Goal: Complete application form: Complete application form

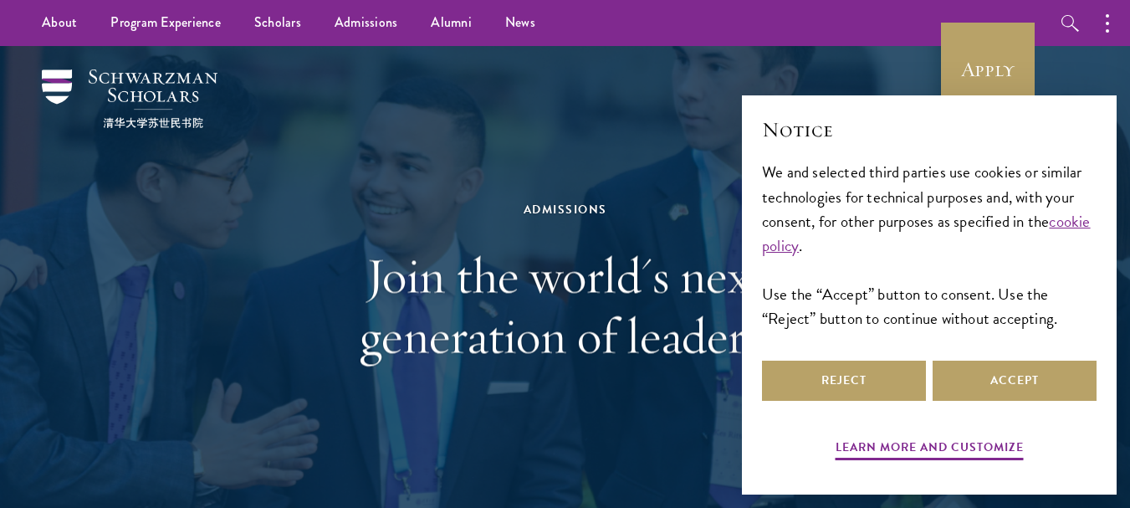
click at [896, 54] on div "Admissions Join the world's next generation of leaders." at bounding box center [565, 282] width 962 height 472
click at [1005, 380] on button "Accept" at bounding box center [1014, 380] width 164 height 40
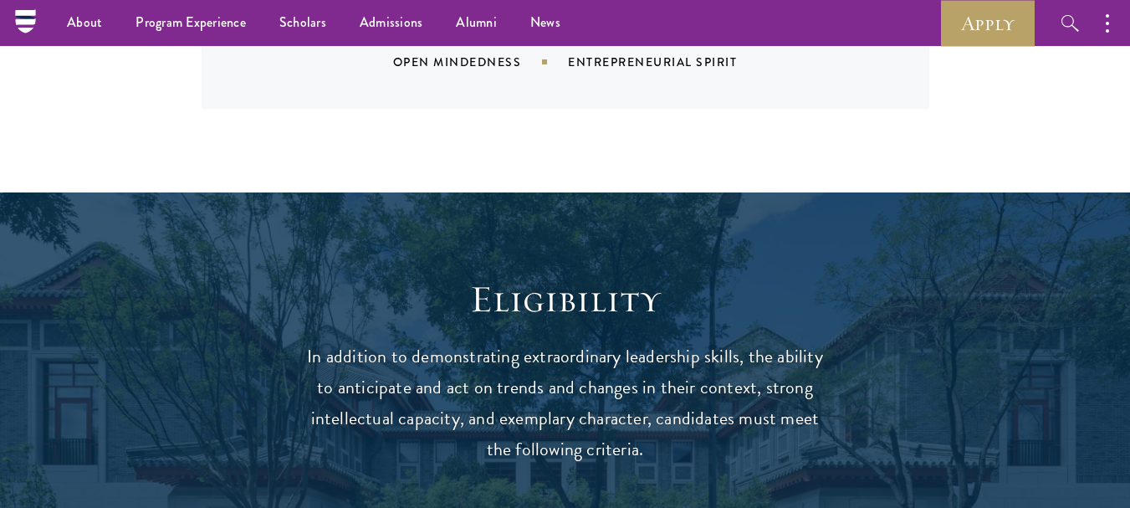
scroll to position [1254, 0]
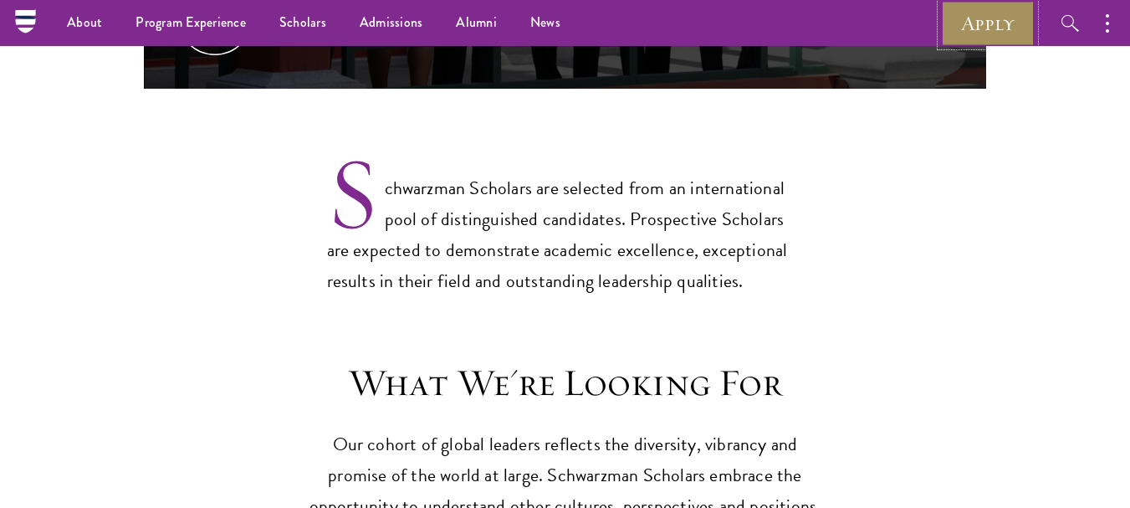
click at [958, 30] on link "Apply" at bounding box center [988, 23] width 94 height 46
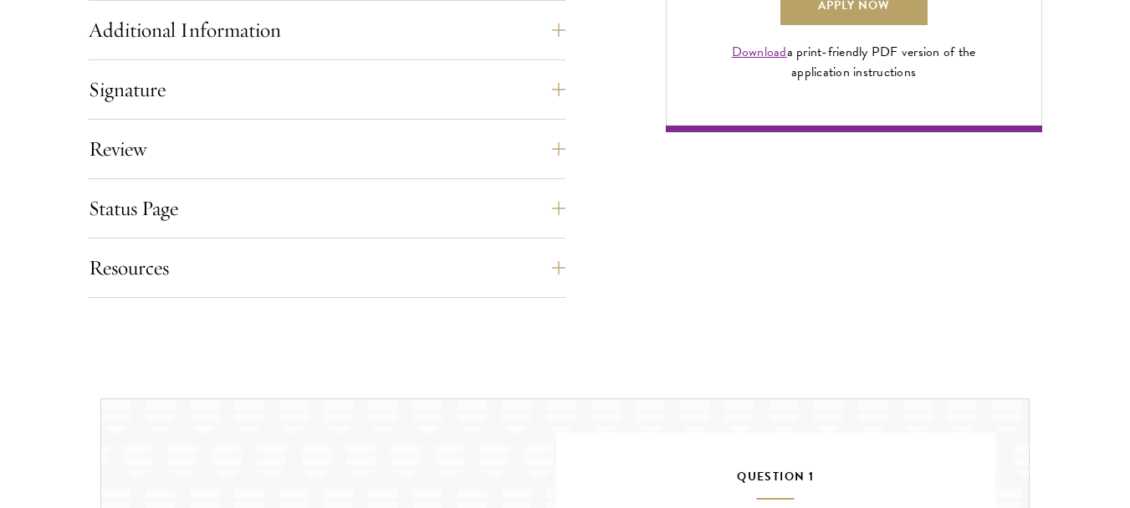
scroll to position [1286, 0]
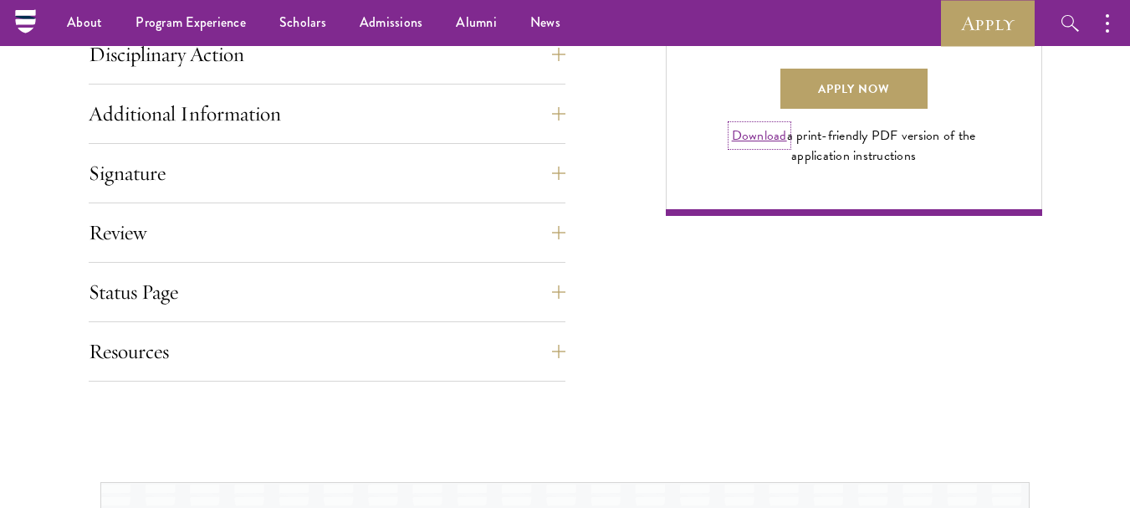
click at [740, 145] on link "Download" at bounding box center [759, 135] width 55 height 20
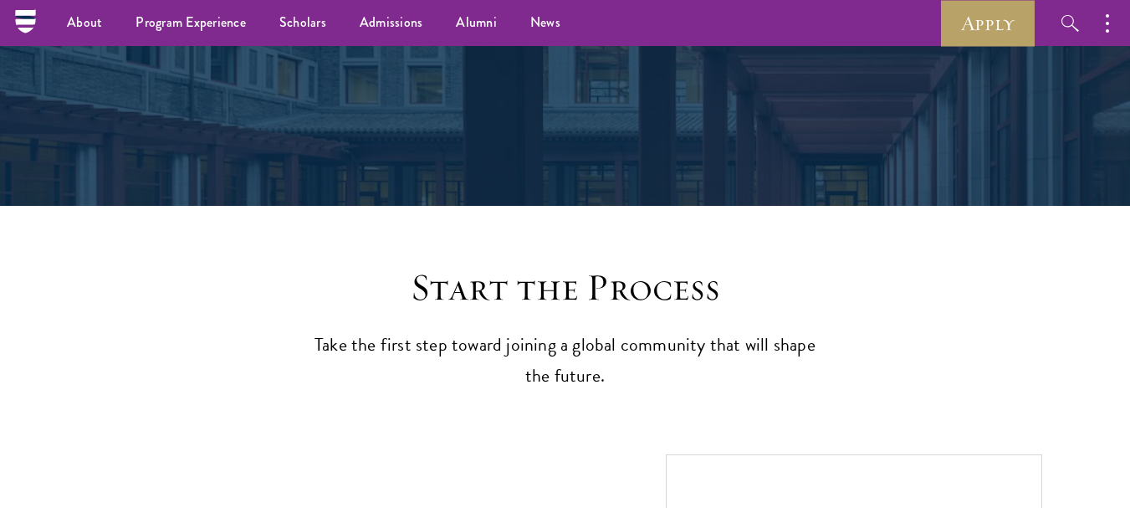
scroll to position [161, 0]
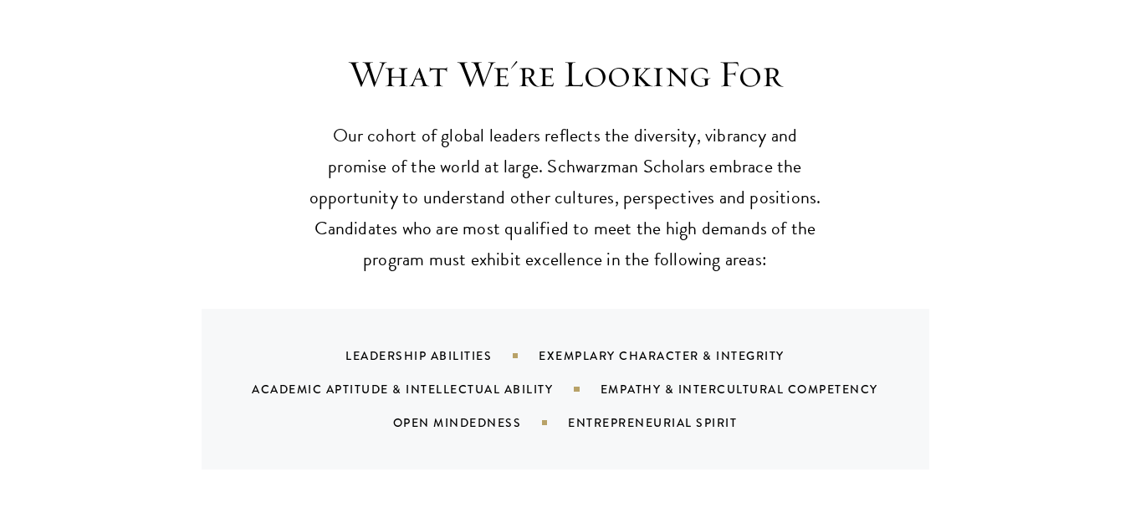
scroll to position [1693, 0]
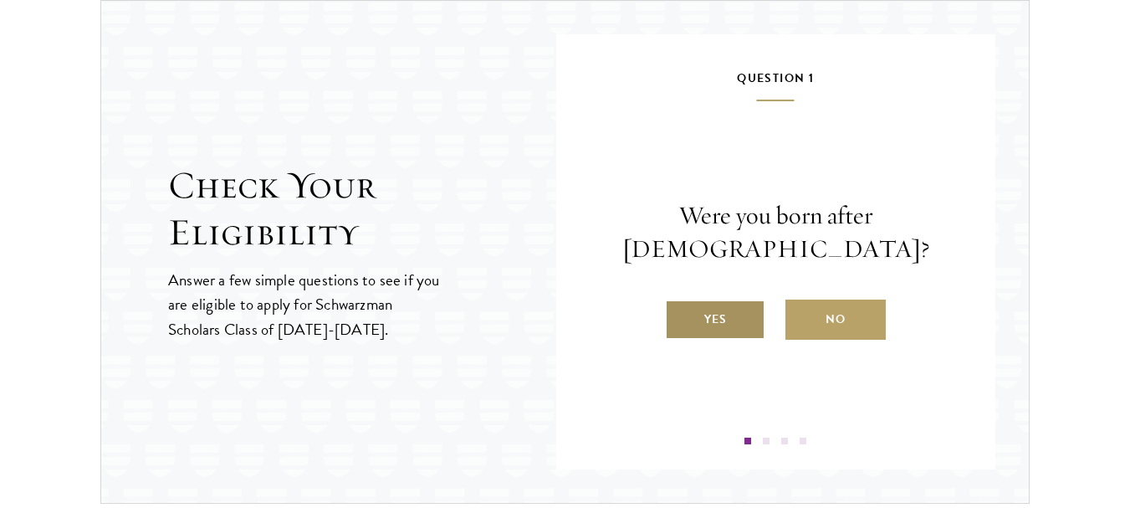
click at [743, 330] on label "Yes" at bounding box center [715, 319] width 100 height 40
click at [680, 316] on input "Yes" at bounding box center [672, 308] width 15 height 15
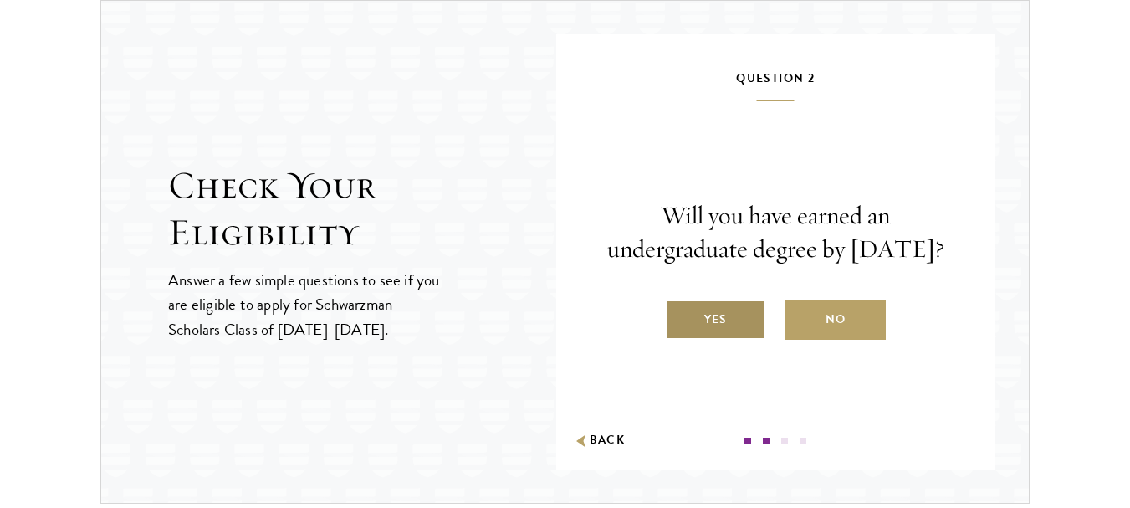
click at [724, 339] on label "Yes" at bounding box center [715, 319] width 100 height 40
click at [680, 316] on input "Yes" at bounding box center [672, 308] width 15 height 15
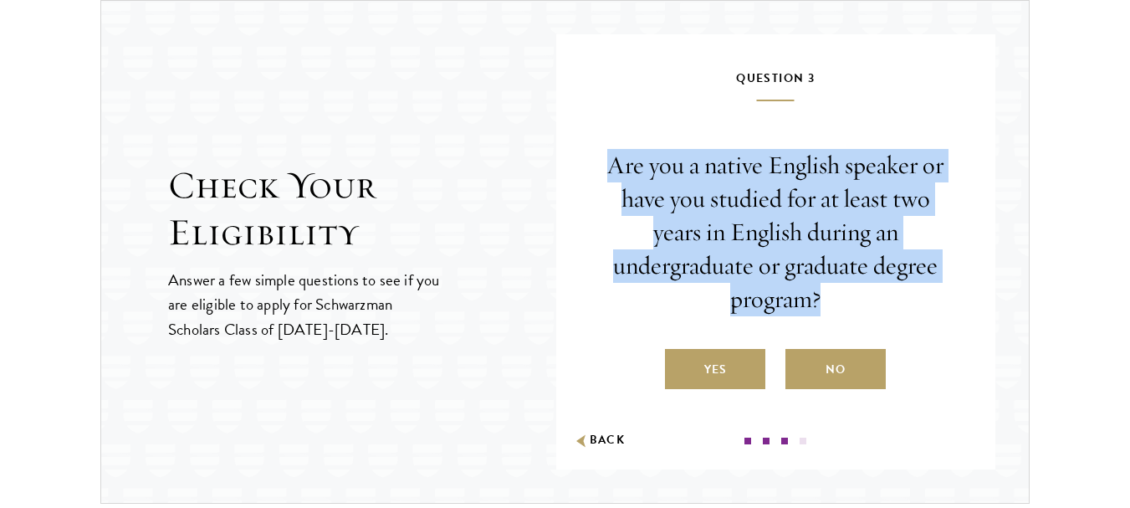
drag, startPoint x: 607, startPoint y: 160, endPoint x: 838, endPoint y: 307, distance: 273.7
click at [838, 307] on p "Are you a native English speaker or have you studied for at least two years in …" at bounding box center [775, 232] width 339 height 166
copy p "Are you a native English speaker or have you studied for at least two years in …"
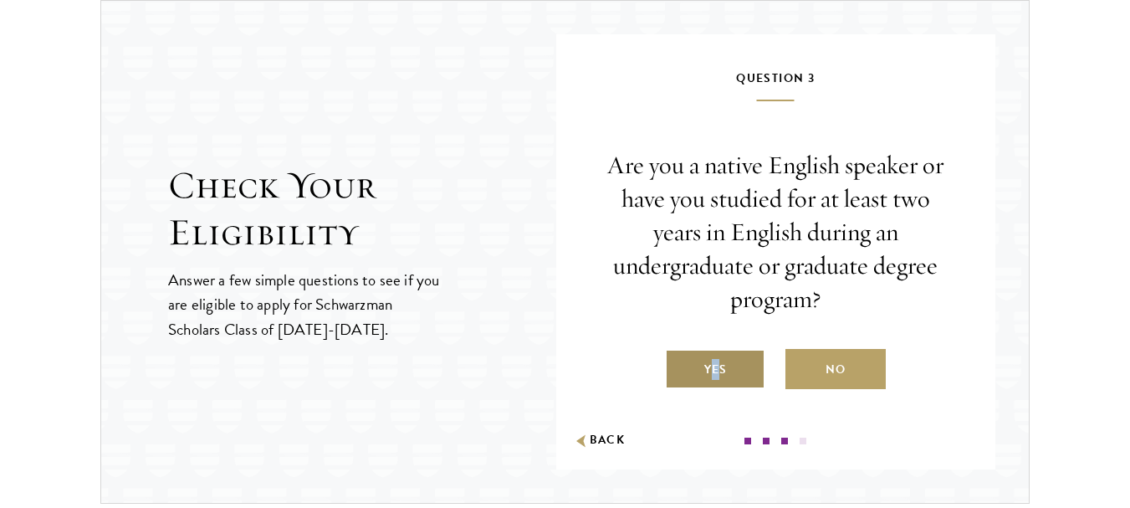
click at [709, 363] on label "Yes" at bounding box center [715, 369] width 100 height 40
click at [728, 365] on label "Yes" at bounding box center [715, 369] width 100 height 40
click at [746, 353] on label "Yes" at bounding box center [715, 369] width 100 height 40
click at [680, 353] on input "Yes" at bounding box center [672, 358] width 15 height 15
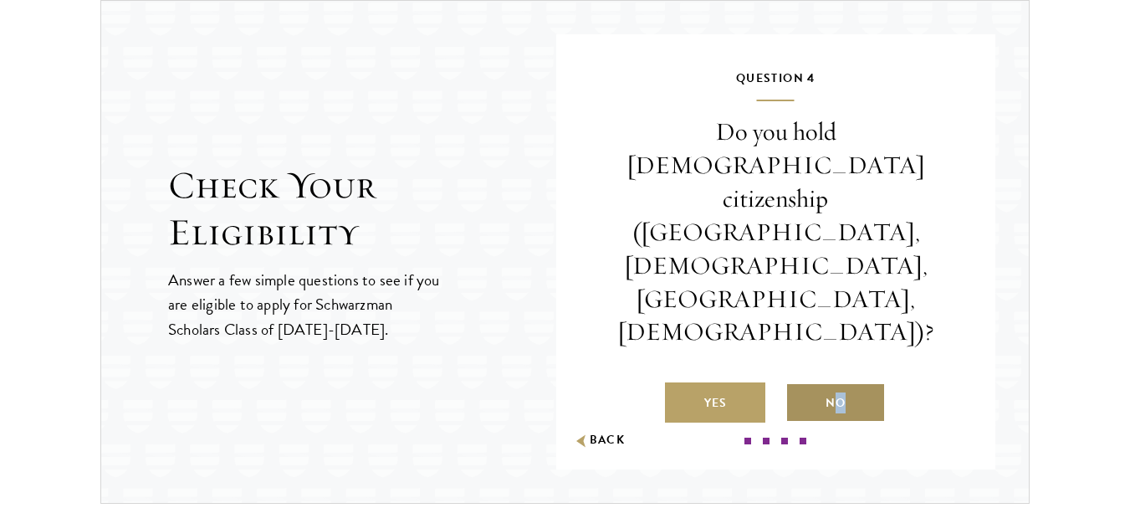
drag, startPoint x: 830, startPoint y: 336, endPoint x: 837, endPoint y: 342, distance: 8.9
click at [837, 382] on label "No" at bounding box center [835, 402] width 100 height 40
click at [858, 382] on label "No" at bounding box center [835, 402] width 100 height 40
click at [800, 385] on input "No" at bounding box center [792, 392] width 15 height 15
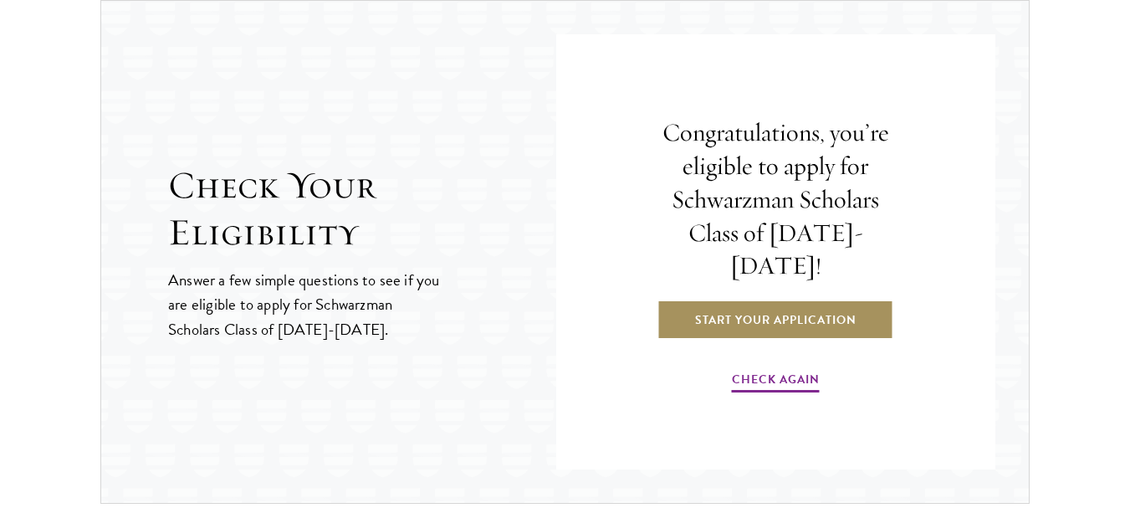
click at [767, 300] on link "Start Your Application" at bounding box center [775, 319] width 237 height 40
